Goal: Navigation & Orientation: Find specific page/section

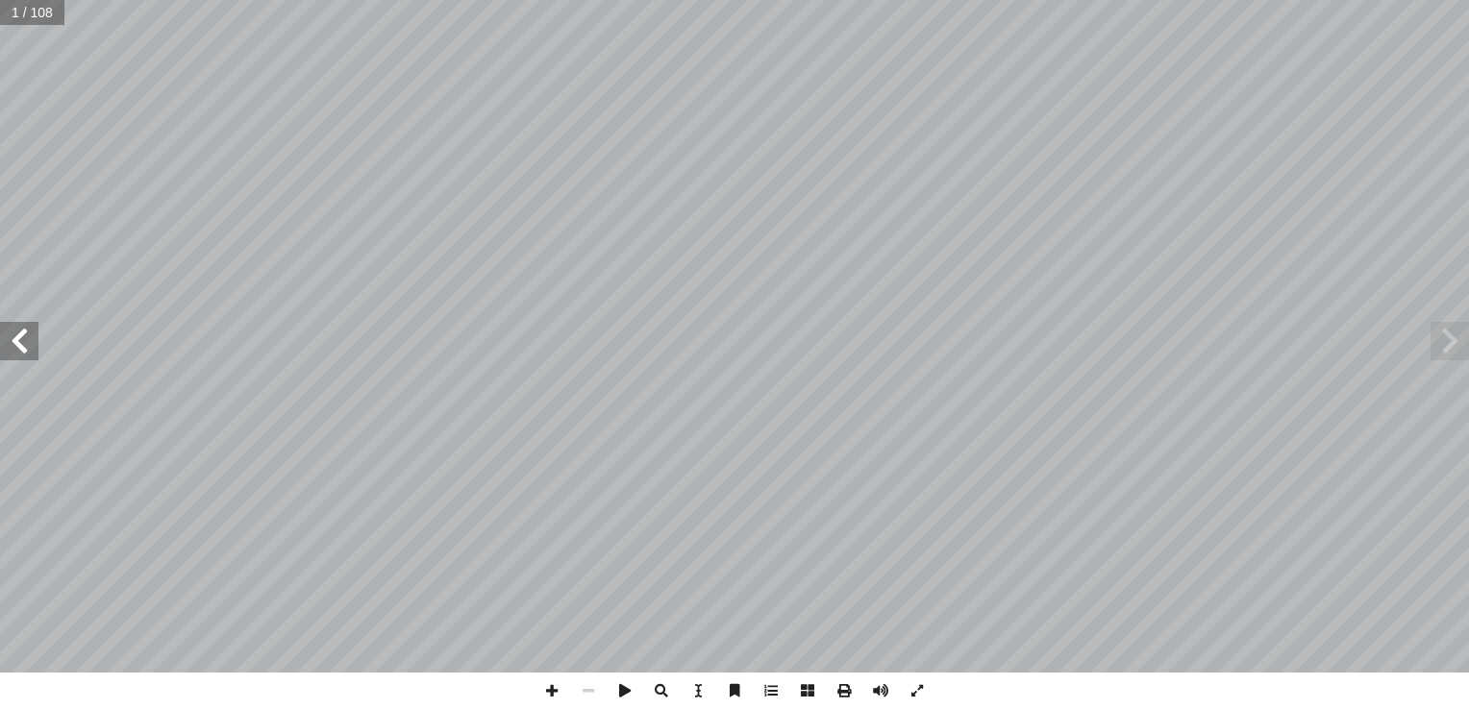
click at [30, 352] on span at bounding box center [19, 341] width 38 height 38
click at [29, 351] on span at bounding box center [19, 341] width 38 height 38
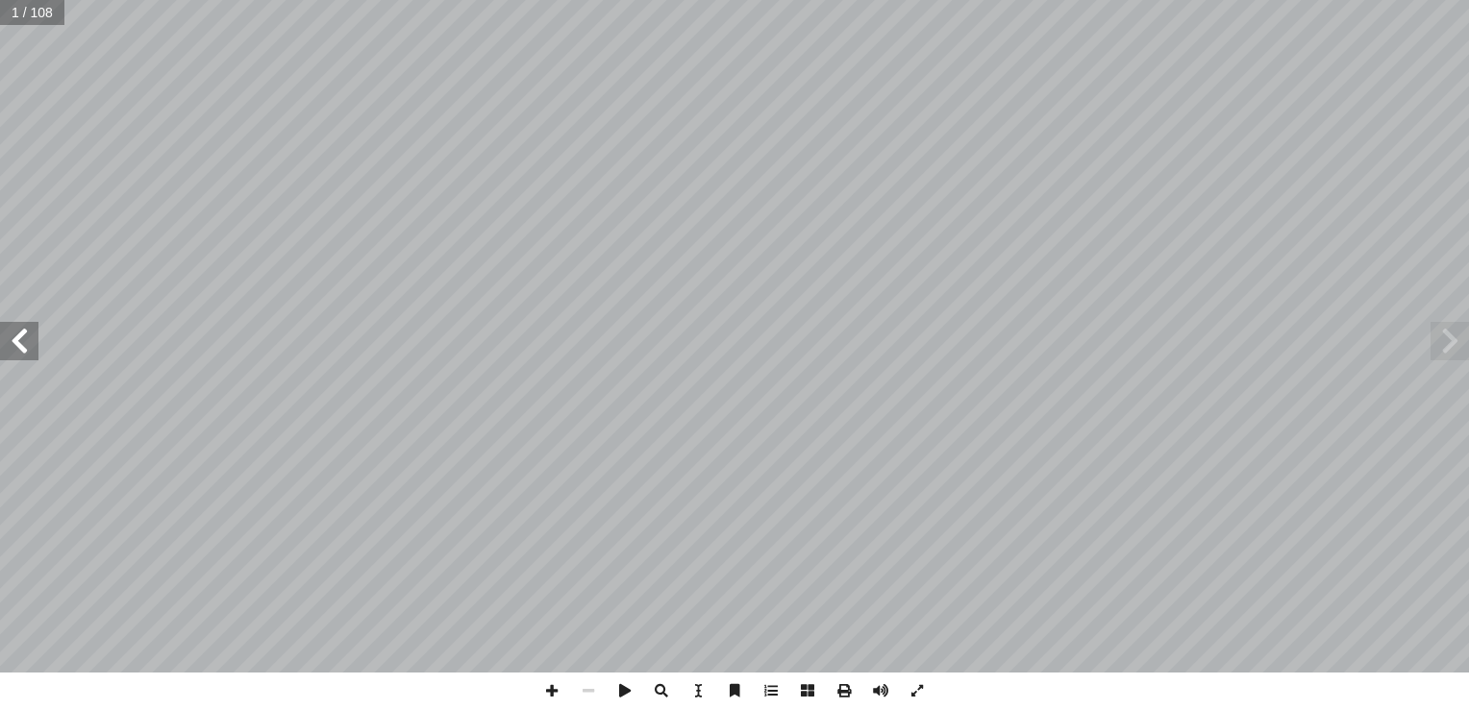
click at [29, 351] on span at bounding box center [19, 341] width 38 height 38
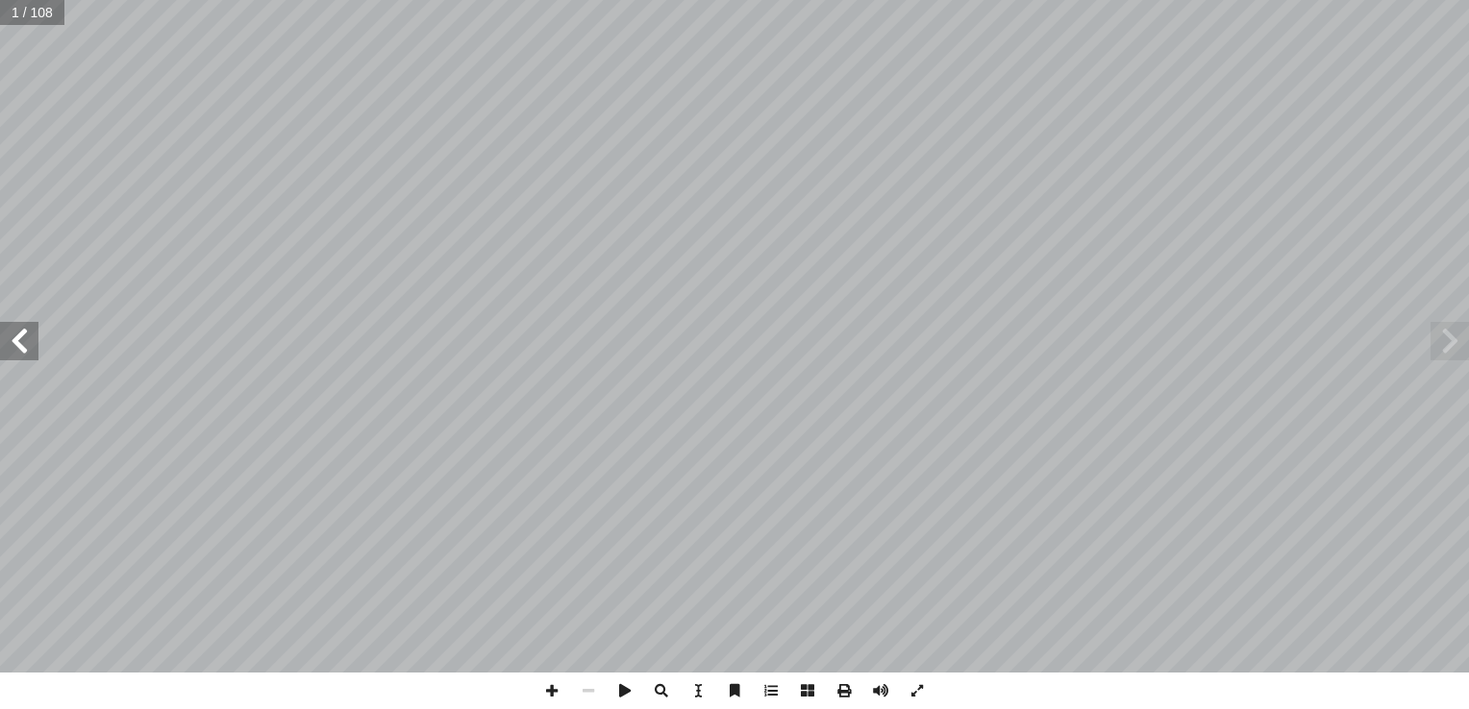
click at [29, 351] on span at bounding box center [19, 341] width 38 height 38
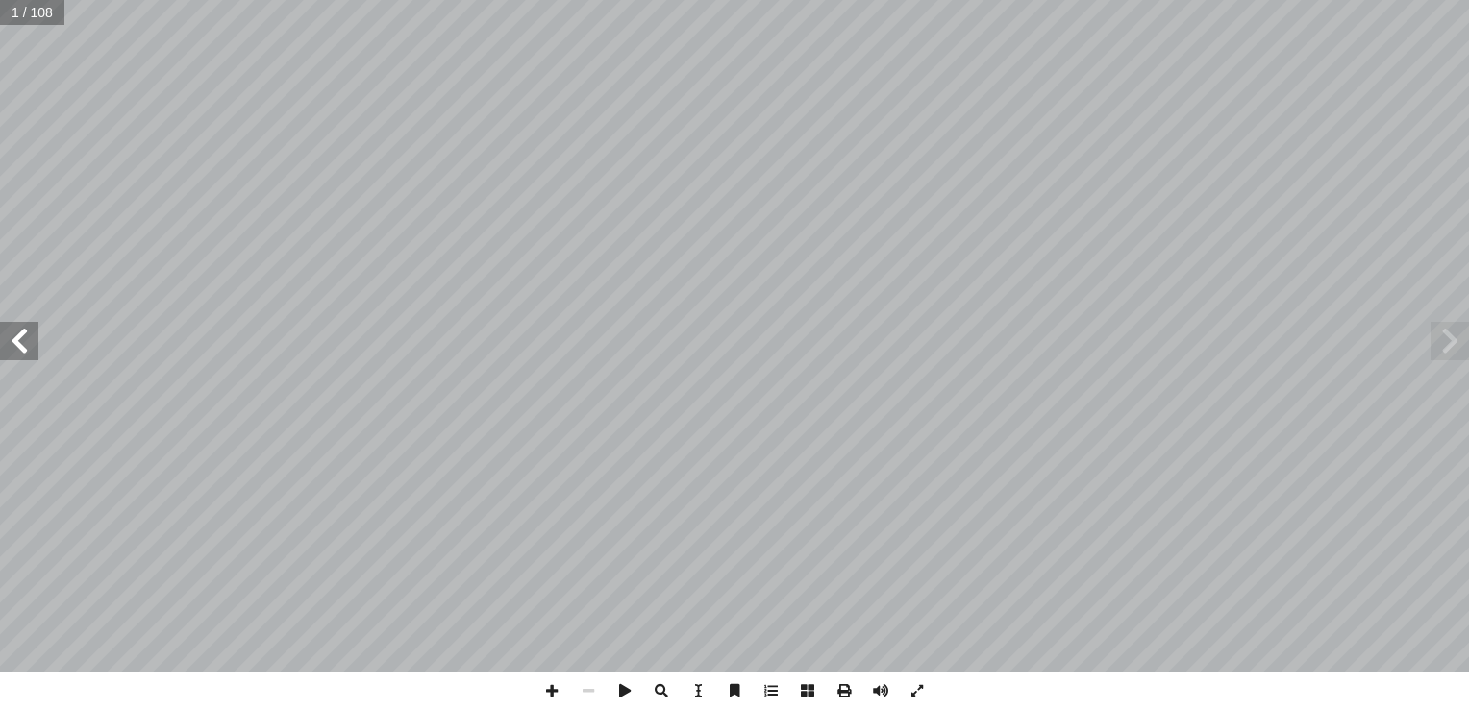
click at [29, 351] on span at bounding box center [19, 341] width 38 height 38
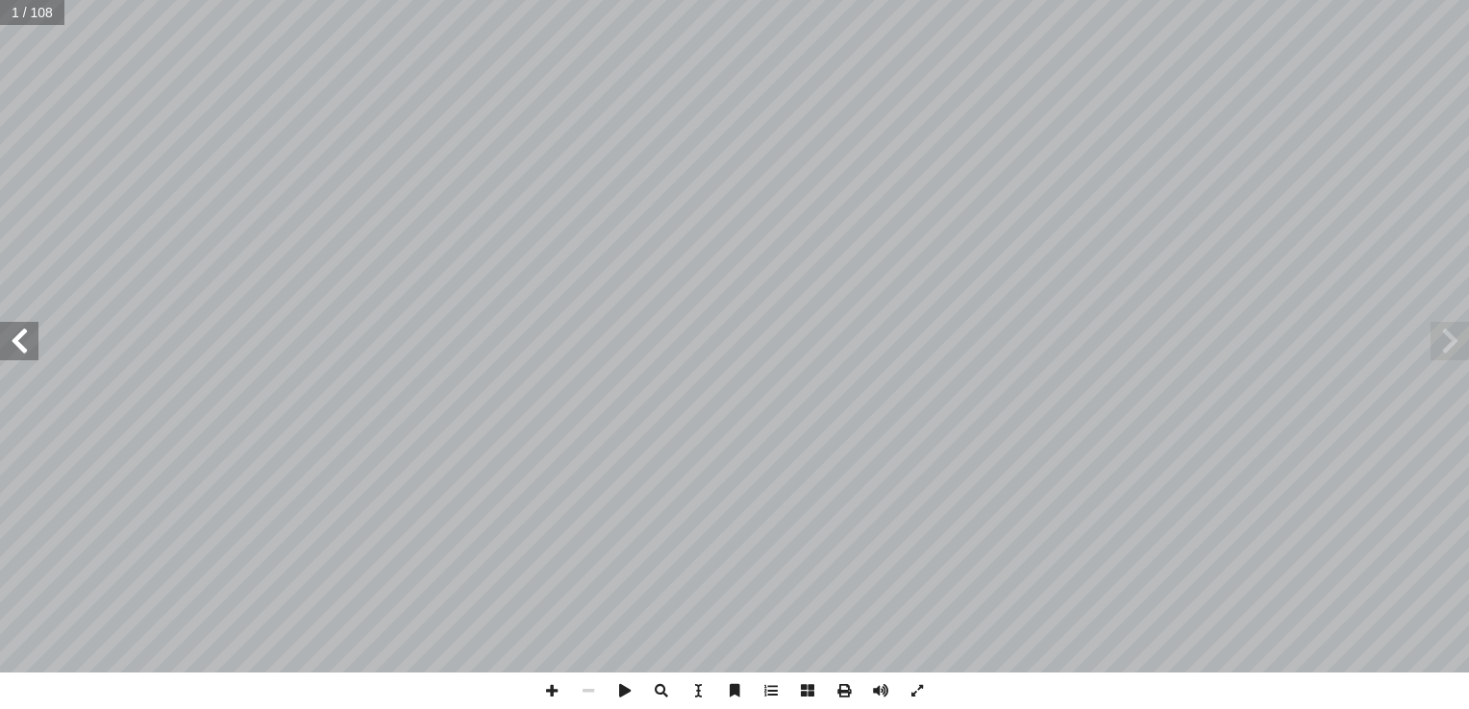
click at [29, 351] on span at bounding box center [19, 341] width 38 height 38
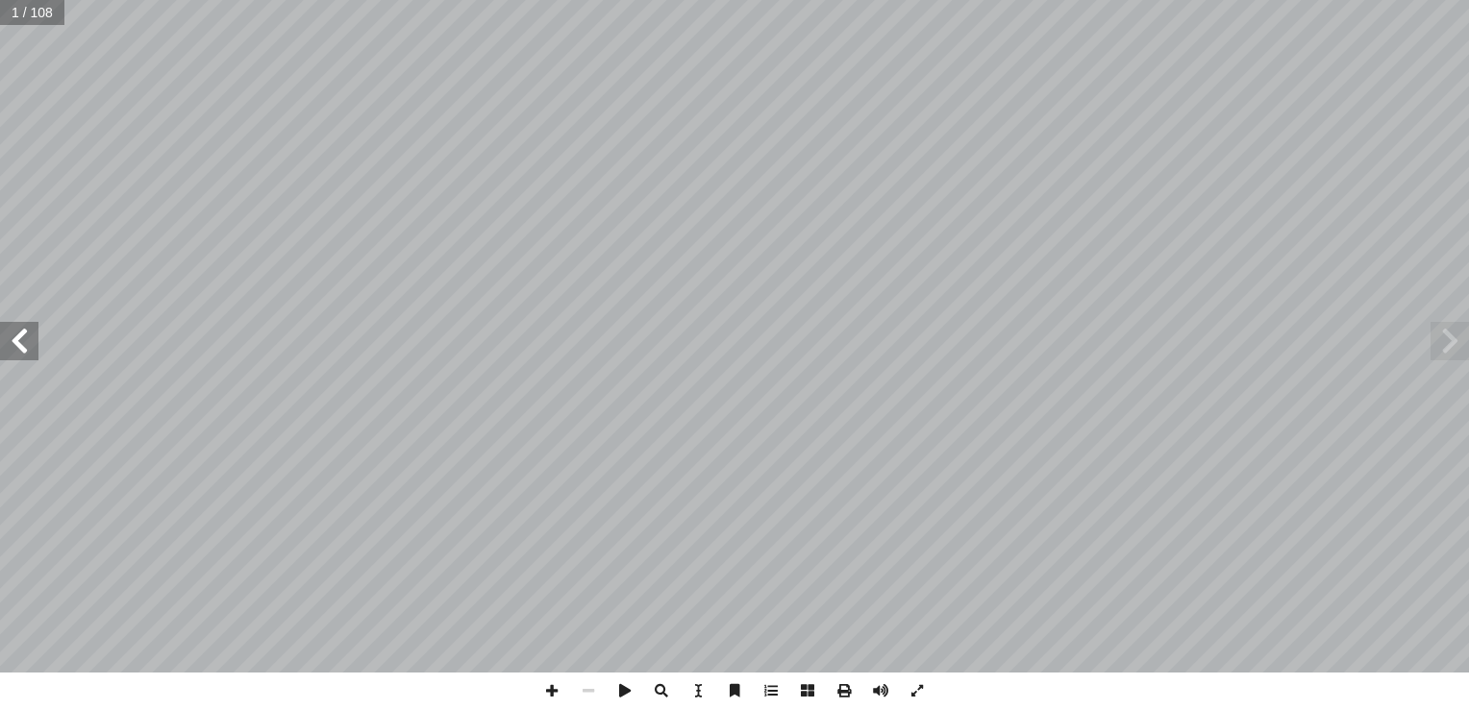
click at [29, 351] on span at bounding box center [19, 341] width 38 height 38
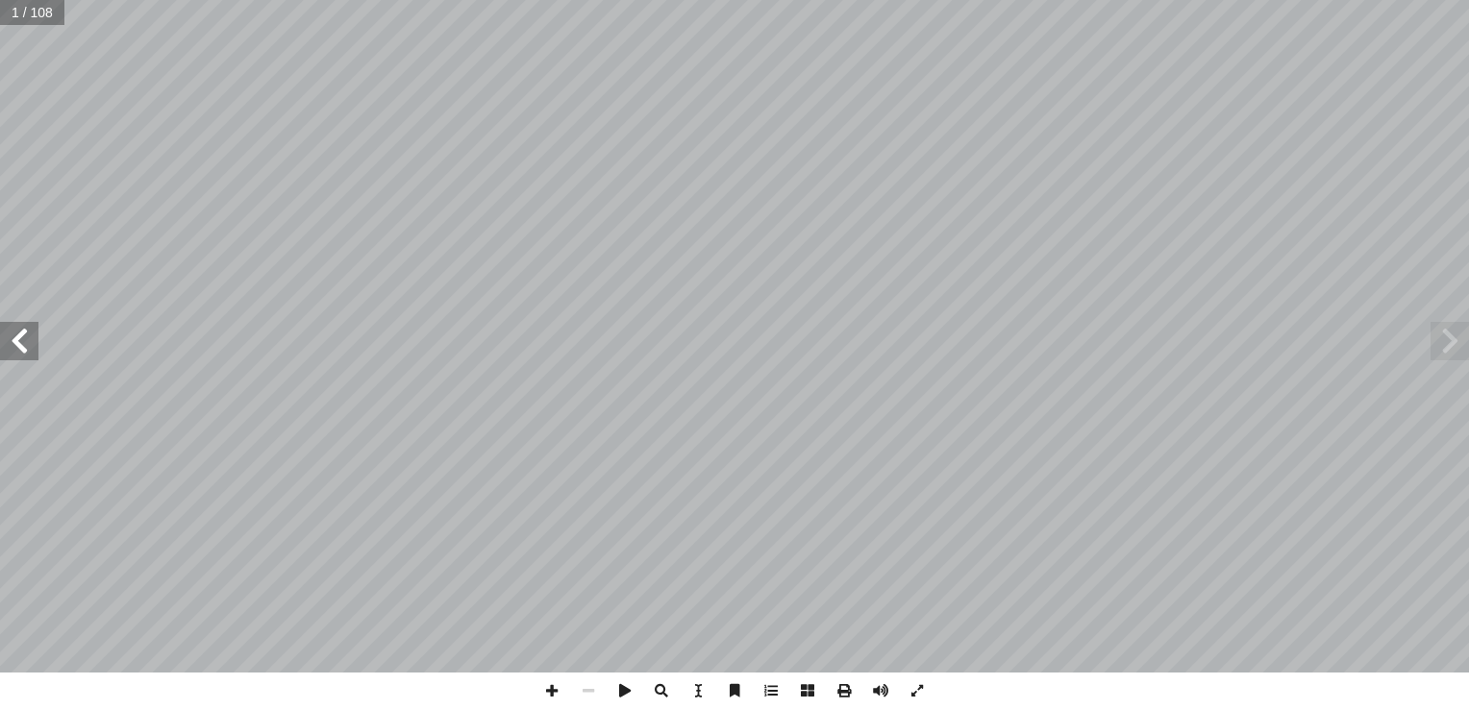
click at [29, 351] on span at bounding box center [19, 341] width 38 height 38
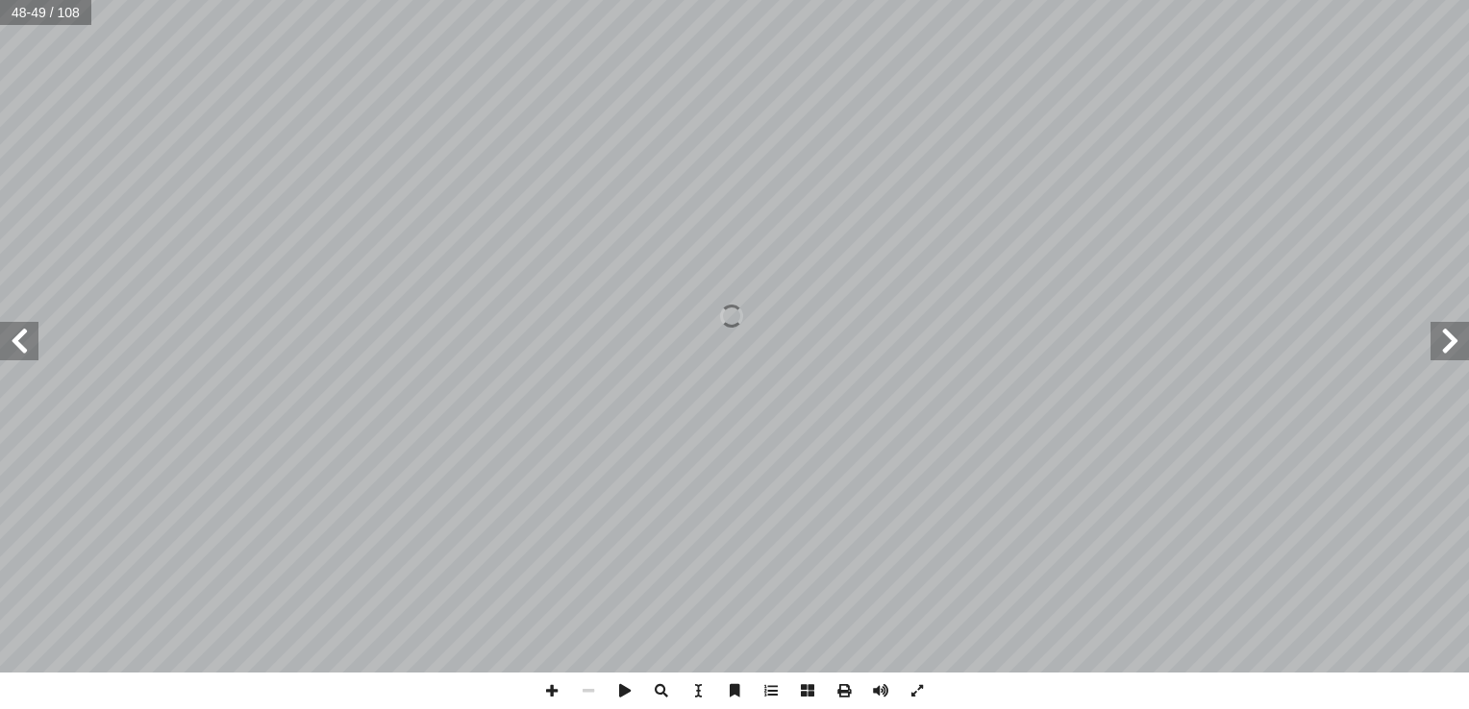
click at [29, 351] on span at bounding box center [19, 341] width 38 height 38
click at [1436, 343] on span at bounding box center [1449, 341] width 38 height 38
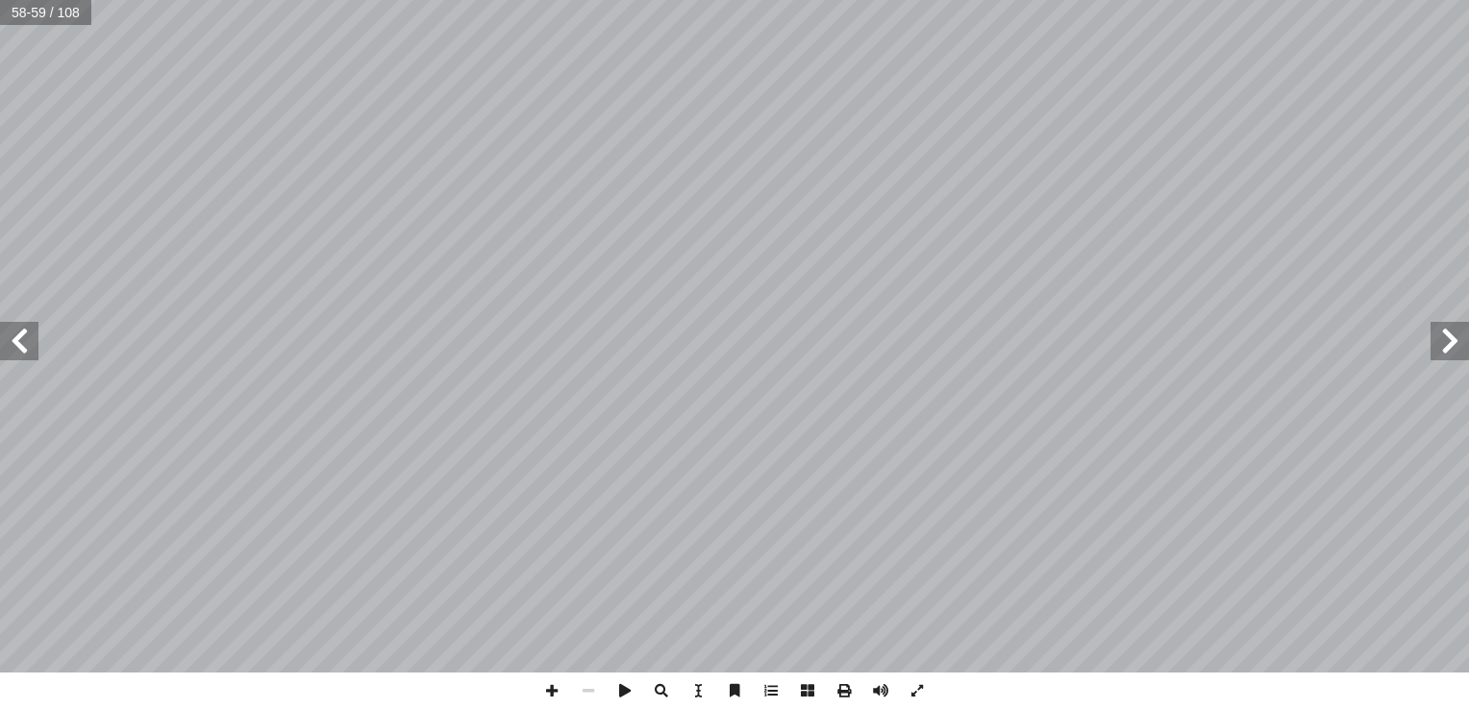
click at [1436, 343] on span at bounding box center [1449, 341] width 38 height 38
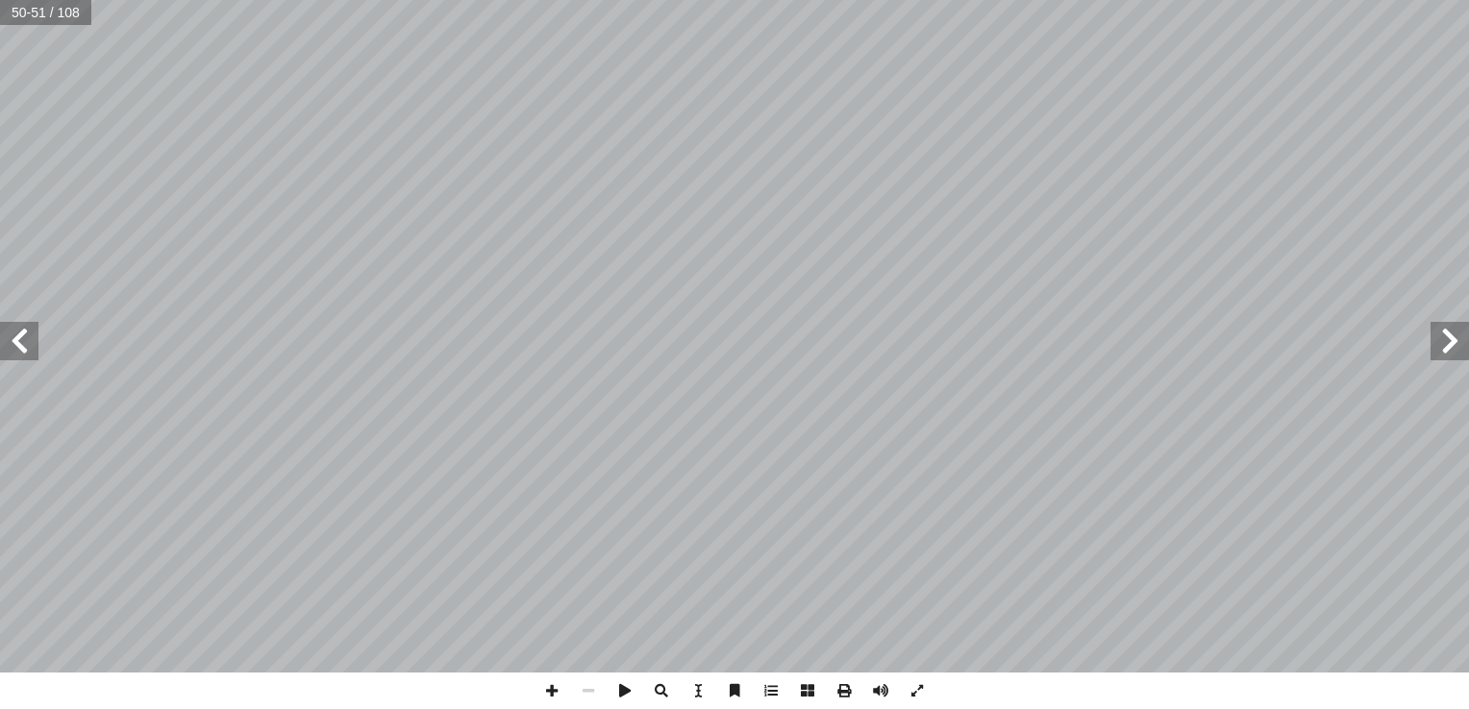
click at [1436, 343] on span at bounding box center [1449, 341] width 38 height 38
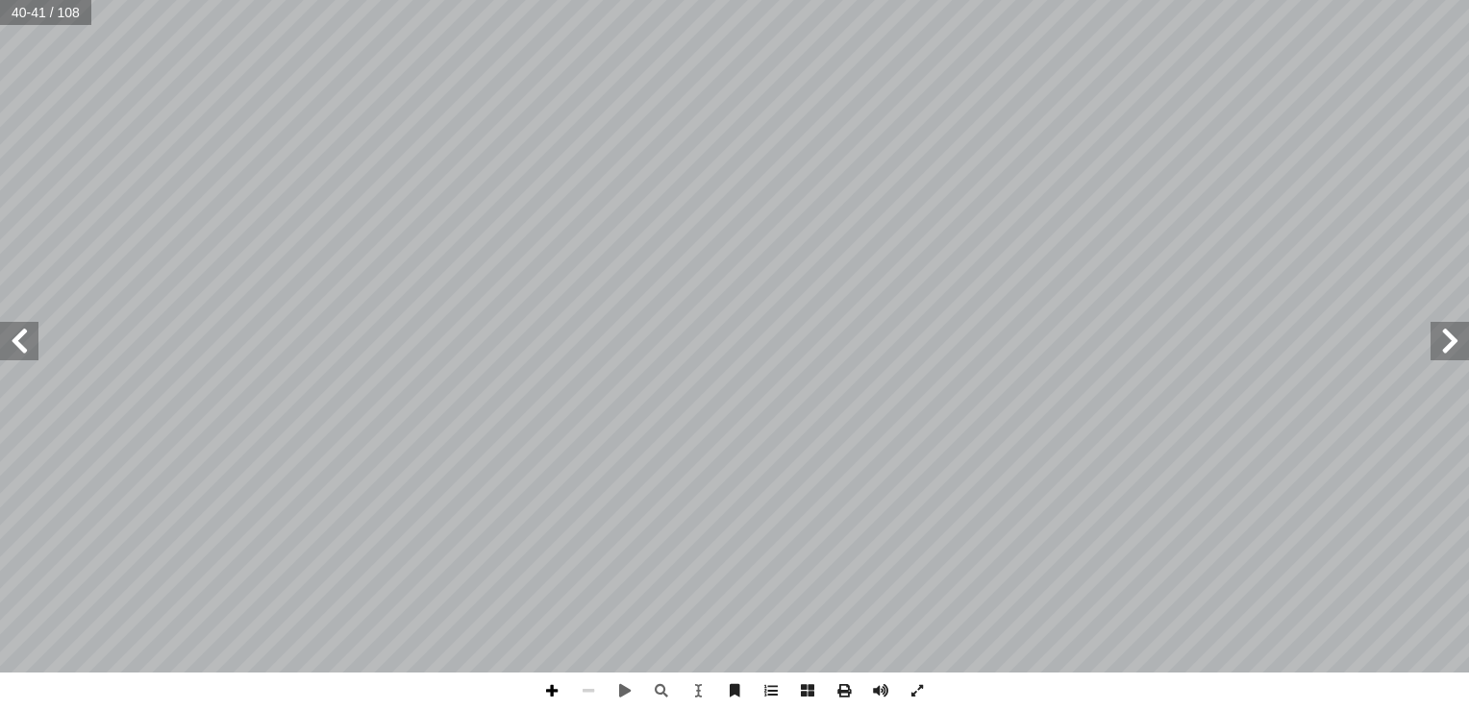
click at [554, 694] on span at bounding box center [551, 691] width 37 height 37
click at [421, 677] on div "٣٦ ت: ْ م َّ ل َ ع َ ت ْ ن أ ا َ د ْ ع َ ب ة: َ حيح َّ الص ِ ة َ جاب ِ إ ا ْ ال…" at bounding box center [734, 354] width 1469 height 709
